Goal: Task Accomplishment & Management: Manage account settings

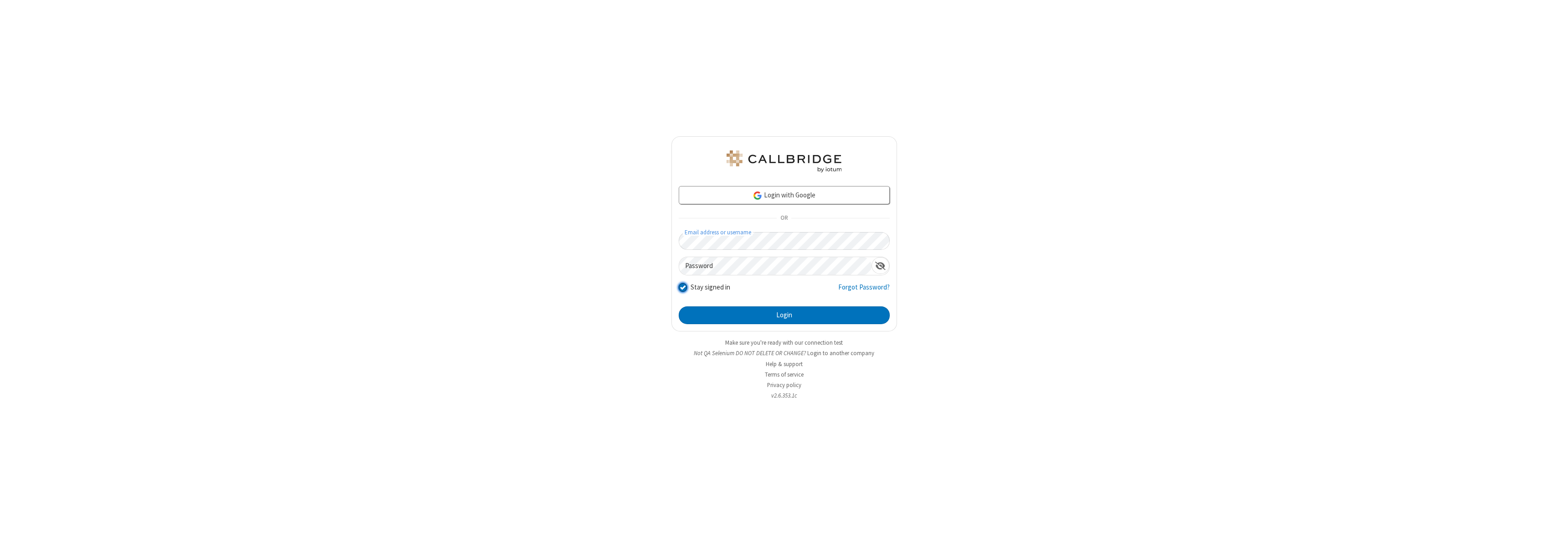
click at [682, 287] on input "Stay signed in" at bounding box center [683, 287] width 9 height 10
checkbox input "false"
click at [784, 315] on button "Login" at bounding box center [784, 315] width 211 height 19
click at [682, 287] on input "Stay signed in" at bounding box center [683, 287] width 9 height 10
checkbox input "false"
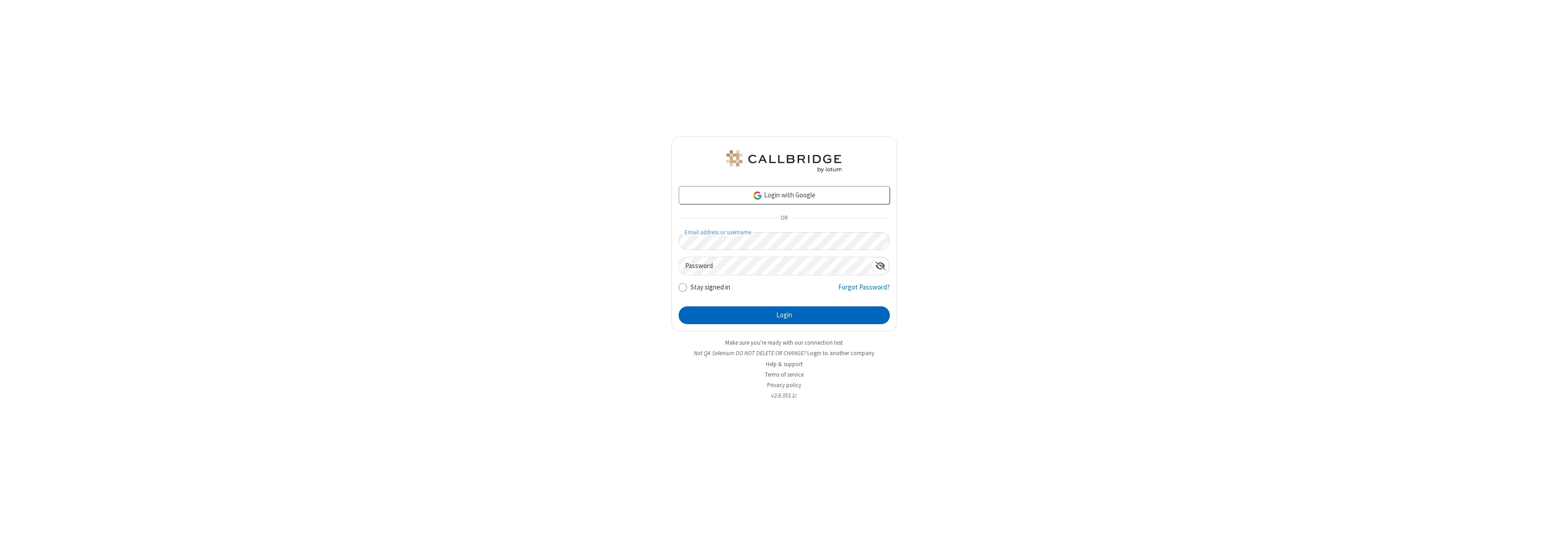
click at [784, 315] on button "Login" at bounding box center [784, 315] width 211 height 19
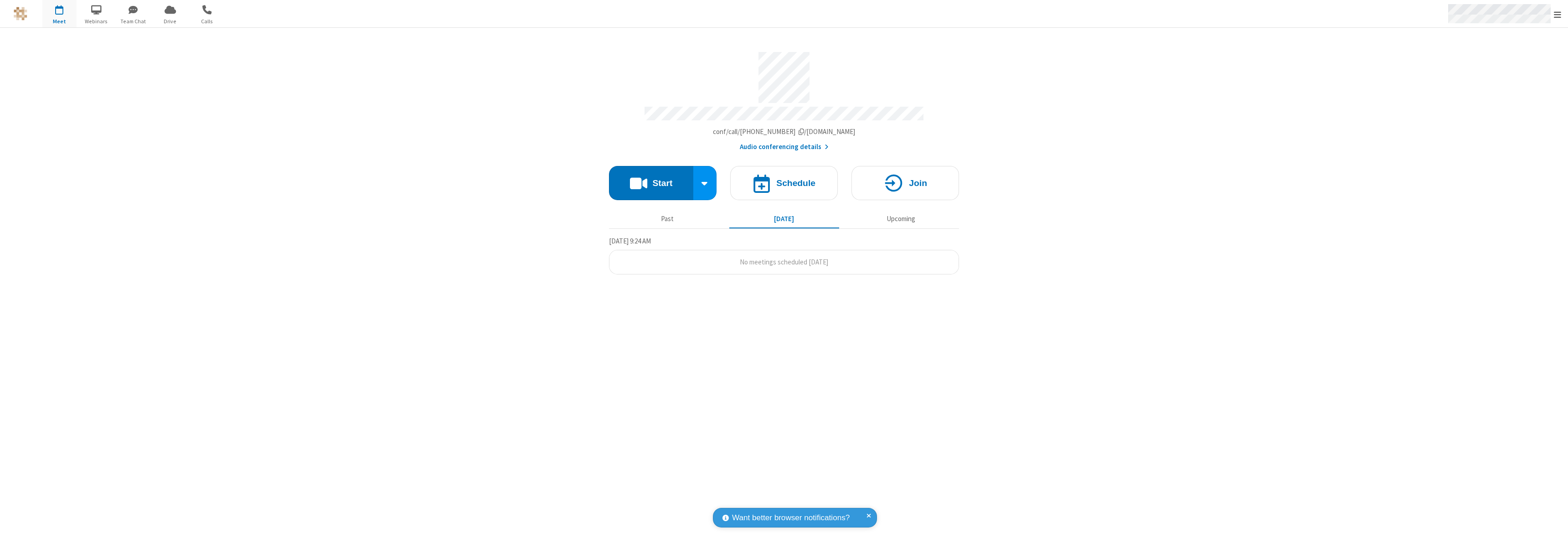
click at [1557, 14] on span "Open menu" at bounding box center [1557, 14] width 7 height 9
click at [1504, 258] on div "Sign out" at bounding box center [1504, 258] width 127 height 25
